Goal: Information Seeking & Learning: Find specific fact

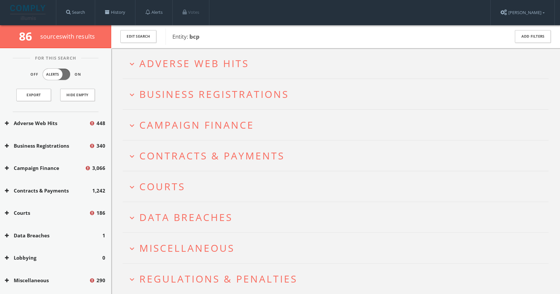
click at [231, 94] on span "Business Registrations" at bounding box center [213, 93] width 149 height 13
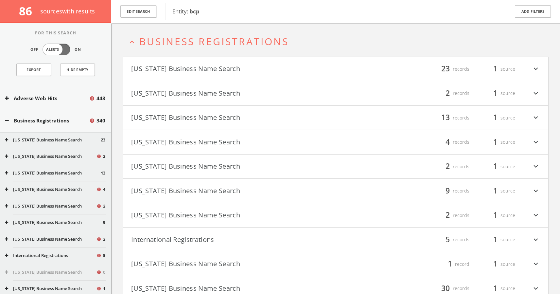
scroll to position [112, 0]
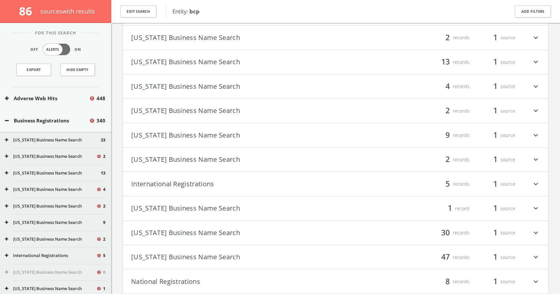
click at [535, 233] on icon "expand_more" at bounding box center [536, 232] width 9 height 11
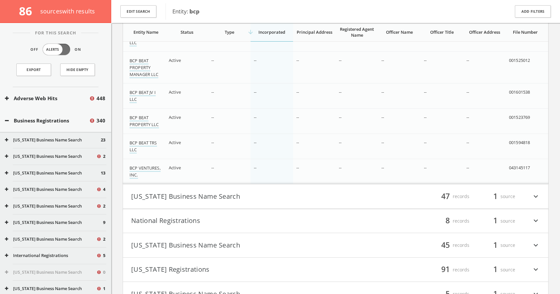
scroll to position [1266, 0]
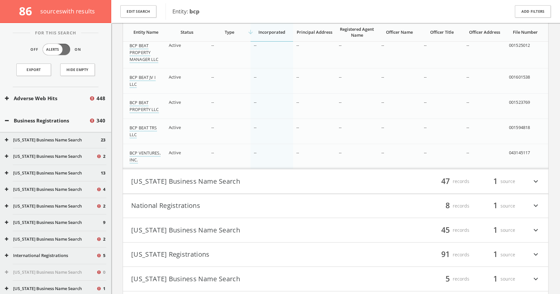
click at [535, 179] on icon "expand_more" at bounding box center [536, 181] width 9 height 11
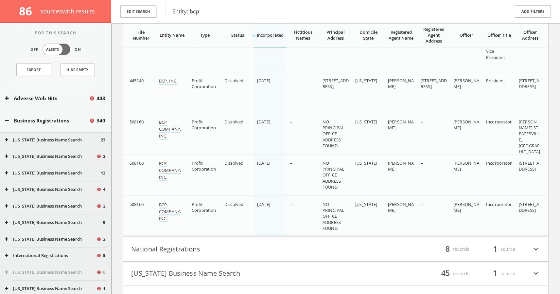
scroll to position [3260, 0]
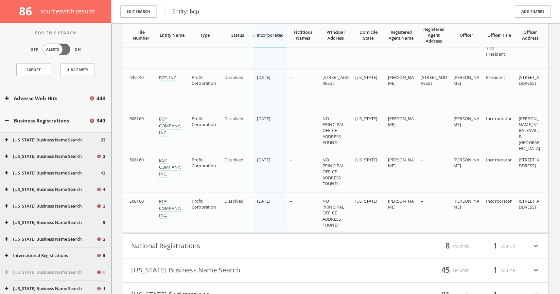
click at [535, 245] on icon "expand_more" at bounding box center [536, 245] width 9 height 11
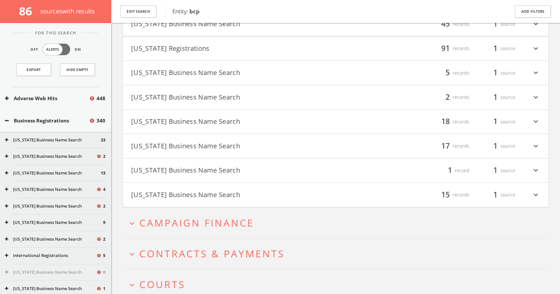
scroll to position [3705, 0]
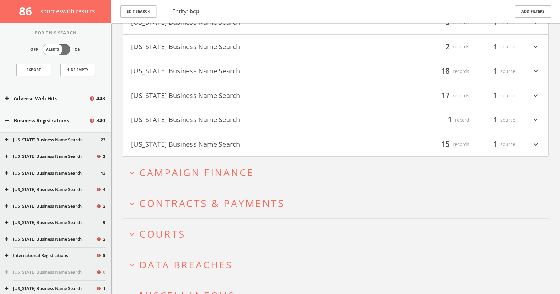
click at [143, 233] on span "Courts" at bounding box center [162, 233] width 46 height 13
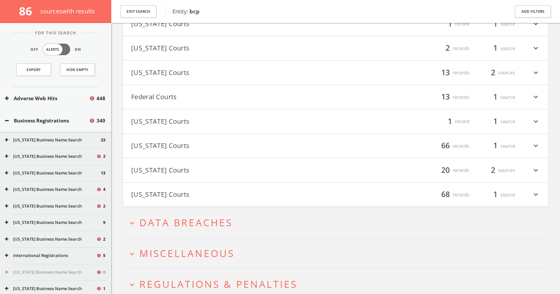
scroll to position [4040, 0]
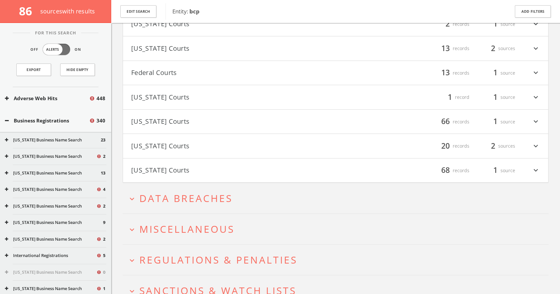
click at [146, 228] on span "Miscellaneous" at bounding box center [186, 228] width 95 height 13
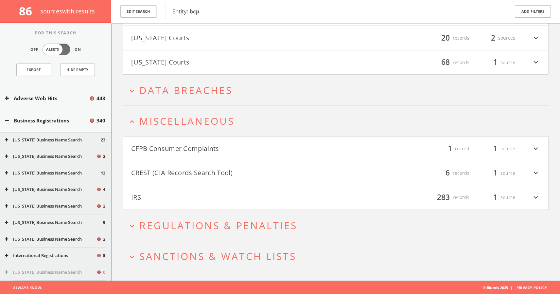
click at [146, 227] on span "Regulations & Penalties" at bounding box center [218, 225] width 158 height 13
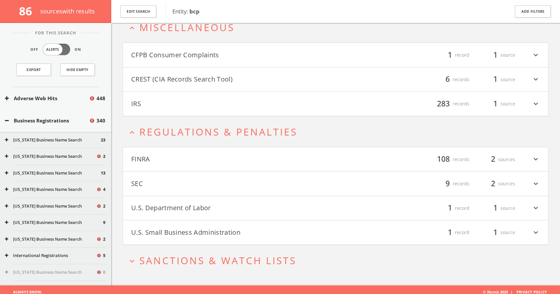
scroll to position [4246, 0]
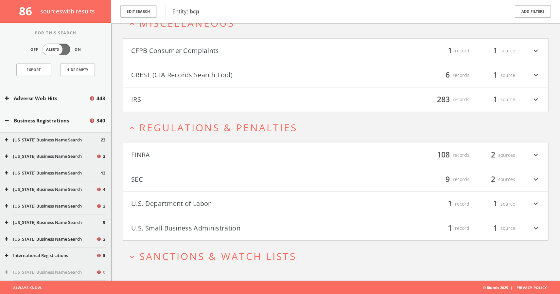
click at [152, 255] on span "Sanctions & Watch Lists" at bounding box center [217, 255] width 157 height 13
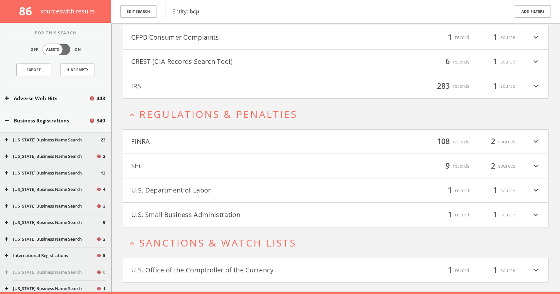
scroll to position [4271, 0]
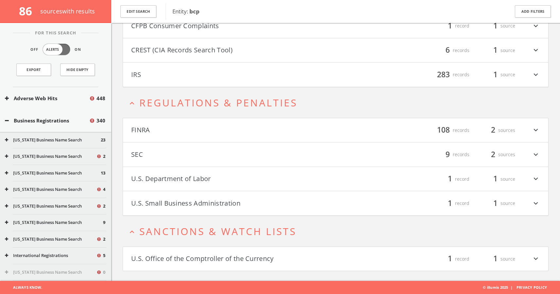
click at [534, 258] on icon "expand_more" at bounding box center [536, 258] width 9 height 11
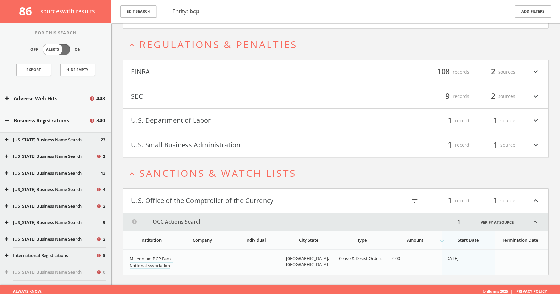
scroll to position [4333, 0]
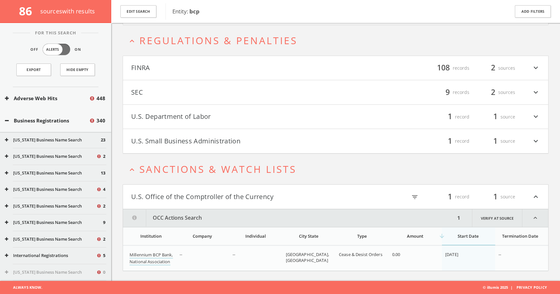
click at [536, 216] on icon "expand_less" at bounding box center [535, 218] width 26 height 18
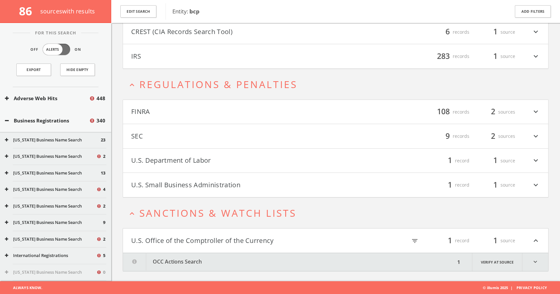
click at [537, 185] on icon "expand_more" at bounding box center [536, 184] width 9 height 11
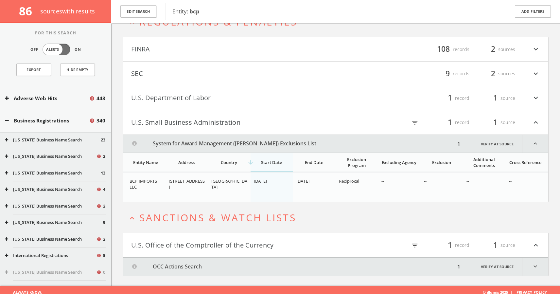
scroll to position [4356, 0]
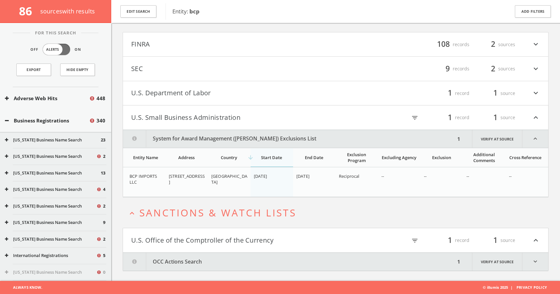
click at [535, 138] on icon "expand_less" at bounding box center [535, 139] width 26 height 18
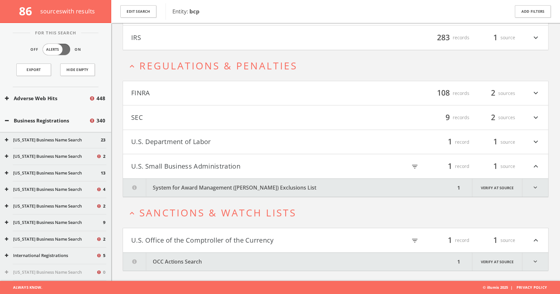
scroll to position [4308, 0]
click at [535, 140] on icon "expand_more" at bounding box center [536, 141] width 9 height 11
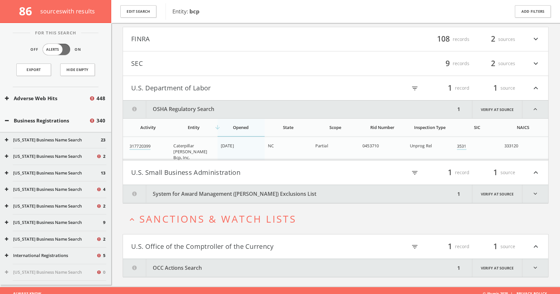
scroll to position [4368, 0]
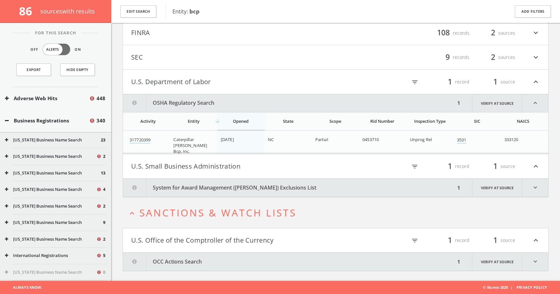
click at [535, 57] on icon "expand_more" at bounding box center [536, 57] width 9 height 11
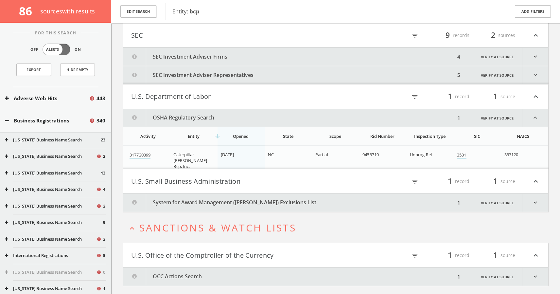
scroll to position [4351, 0]
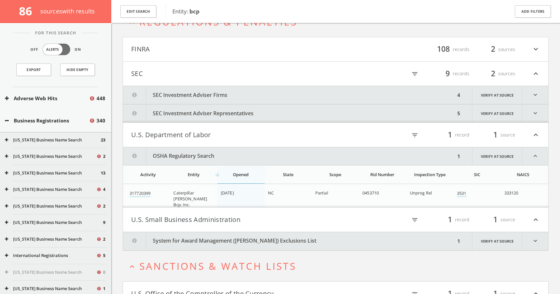
click at [536, 94] on icon "expand_more" at bounding box center [535, 95] width 26 height 18
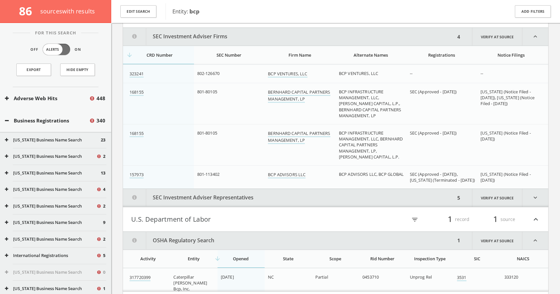
scroll to position [4414, 0]
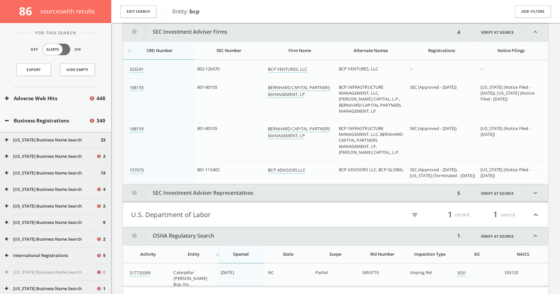
click at [535, 32] on icon "expand_less" at bounding box center [535, 32] width 26 height 18
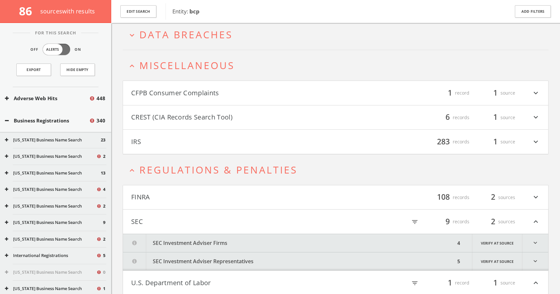
scroll to position [4203, 0]
click at [536, 197] on icon "expand_more" at bounding box center [536, 198] width 9 height 11
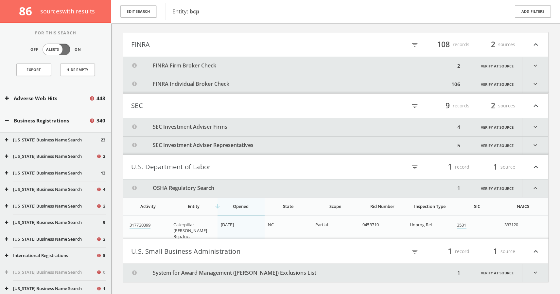
scroll to position [4365, 0]
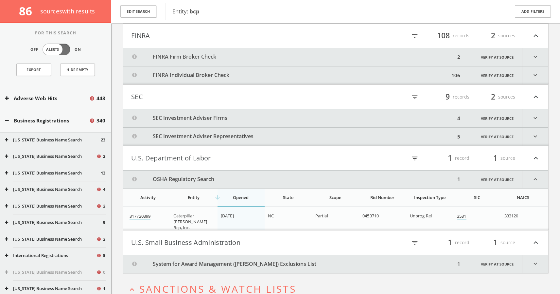
click at [535, 74] on icon "expand_more" at bounding box center [535, 75] width 26 height 18
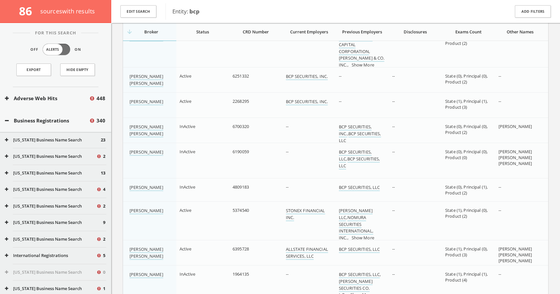
scroll to position [4654, 0]
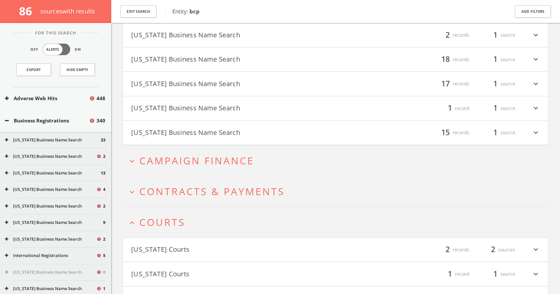
click at [238, 160] on span "Campaign Finance" at bounding box center [196, 160] width 115 height 13
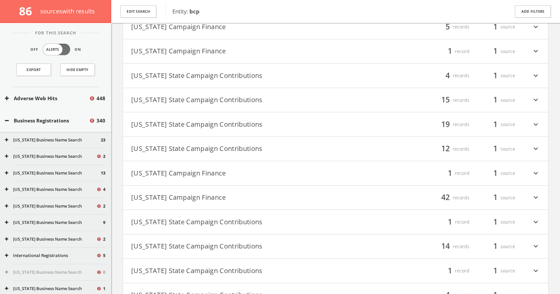
scroll to position [4148, 0]
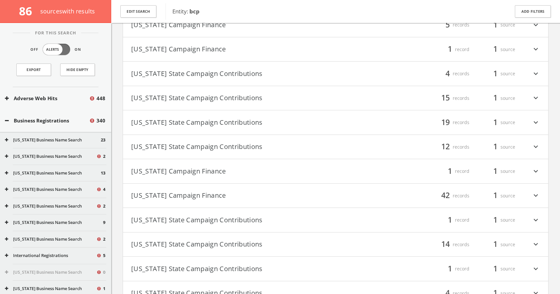
click at [536, 146] on icon "expand_more" at bounding box center [536, 146] width 9 height 11
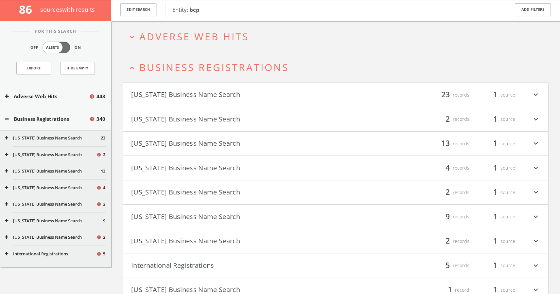
scroll to position [0, 0]
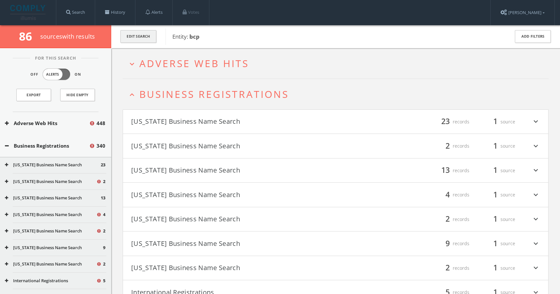
click at [150, 35] on button "Edit Search" at bounding box center [138, 36] width 36 height 13
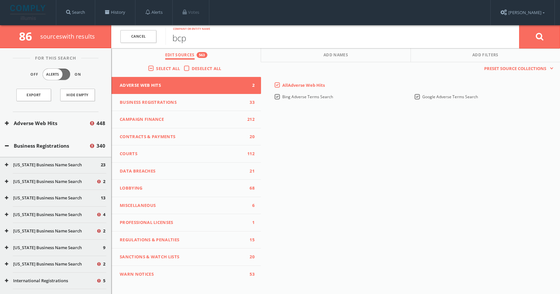
click at [223, 39] on input "bcp" at bounding box center [343, 36] width 354 height 17
type input "bcp strategic"
click at [545, 34] on button at bounding box center [539, 37] width 41 height 24
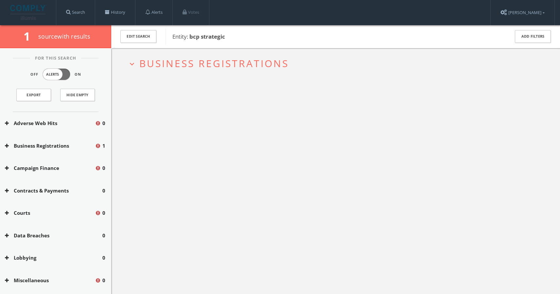
click at [217, 62] on span "Business Registrations" at bounding box center [213, 63] width 149 height 13
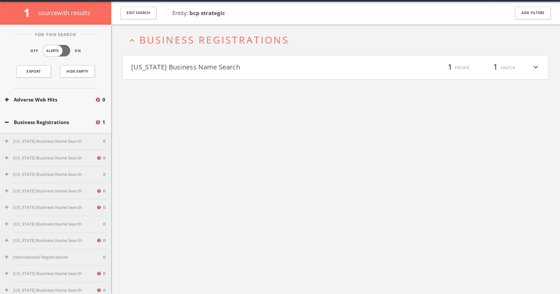
scroll to position [25, 0]
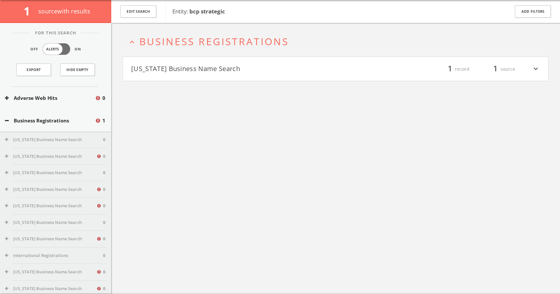
click at [538, 68] on icon "expand_more" at bounding box center [536, 68] width 9 height 11
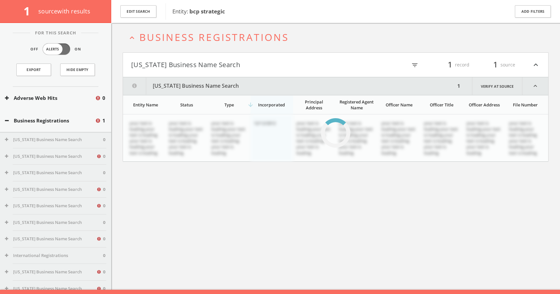
scroll to position [38, 0]
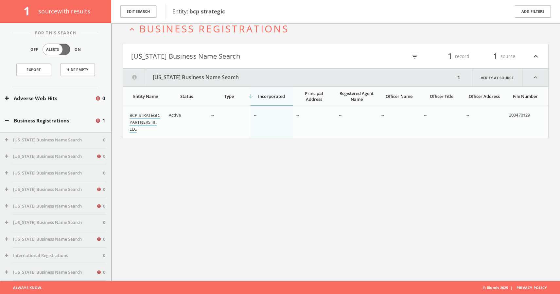
click at [152, 115] on link "BCP STRATEGIC PARTNERS III, LLC" at bounding box center [145, 122] width 31 height 21
